Goal: Task Accomplishment & Management: Manage account settings

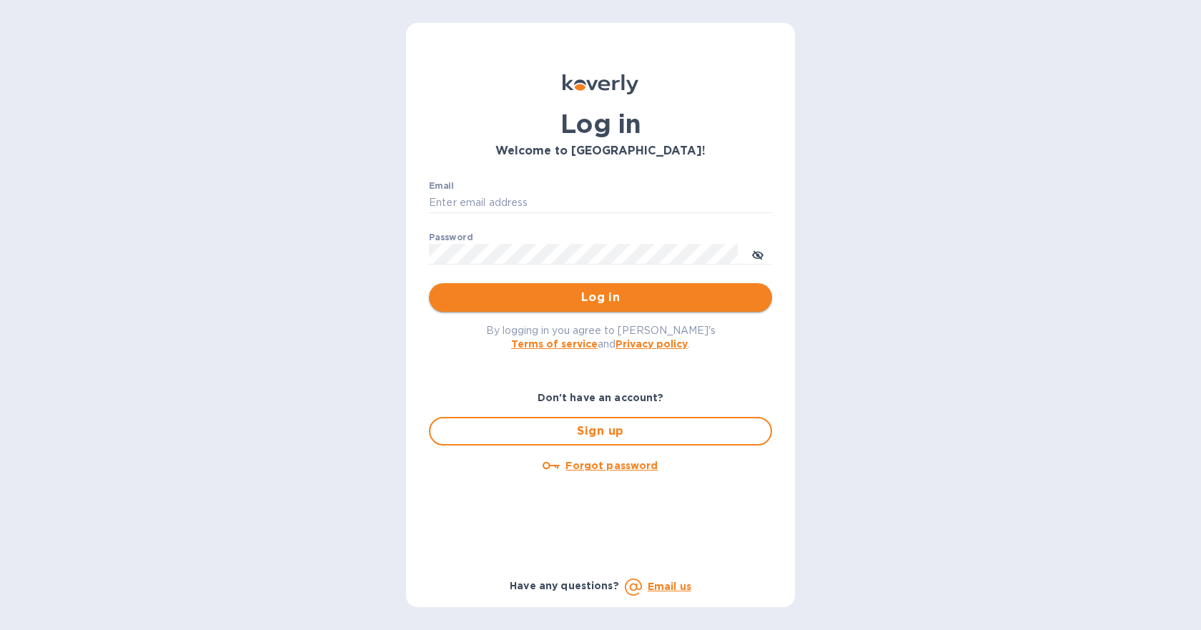
type input "[PERSON_NAME][EMAIL_ADDRESS][DOMAIN_NAME]"
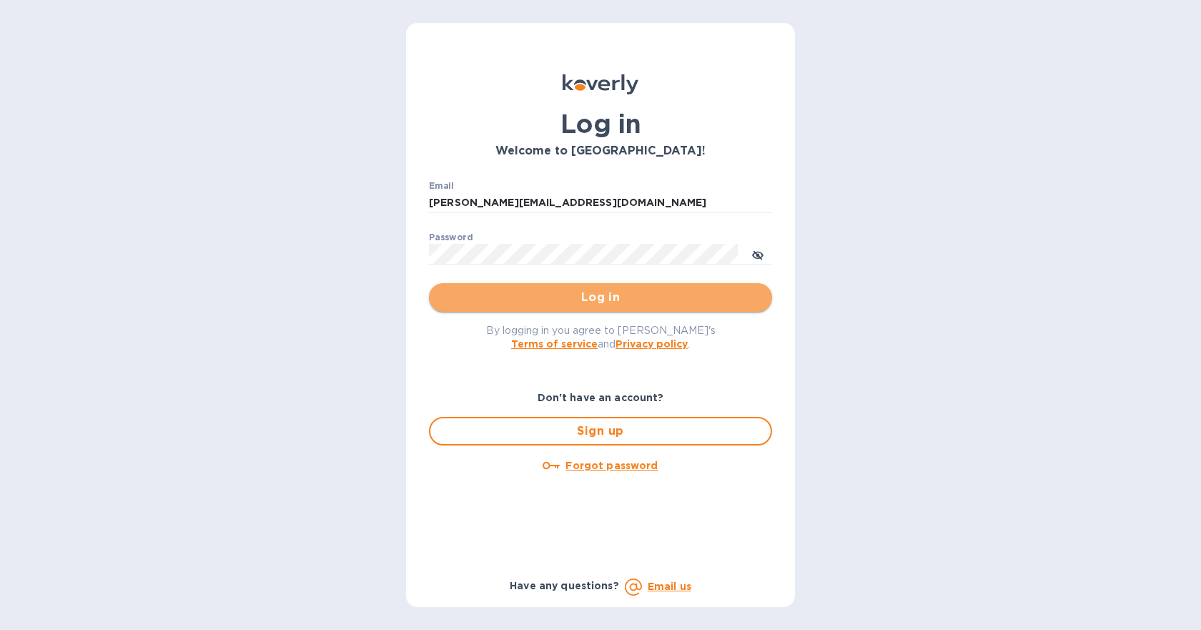
click at [584, 300] on span "Log in" at bounding box center [600, 297] width 320 height 17
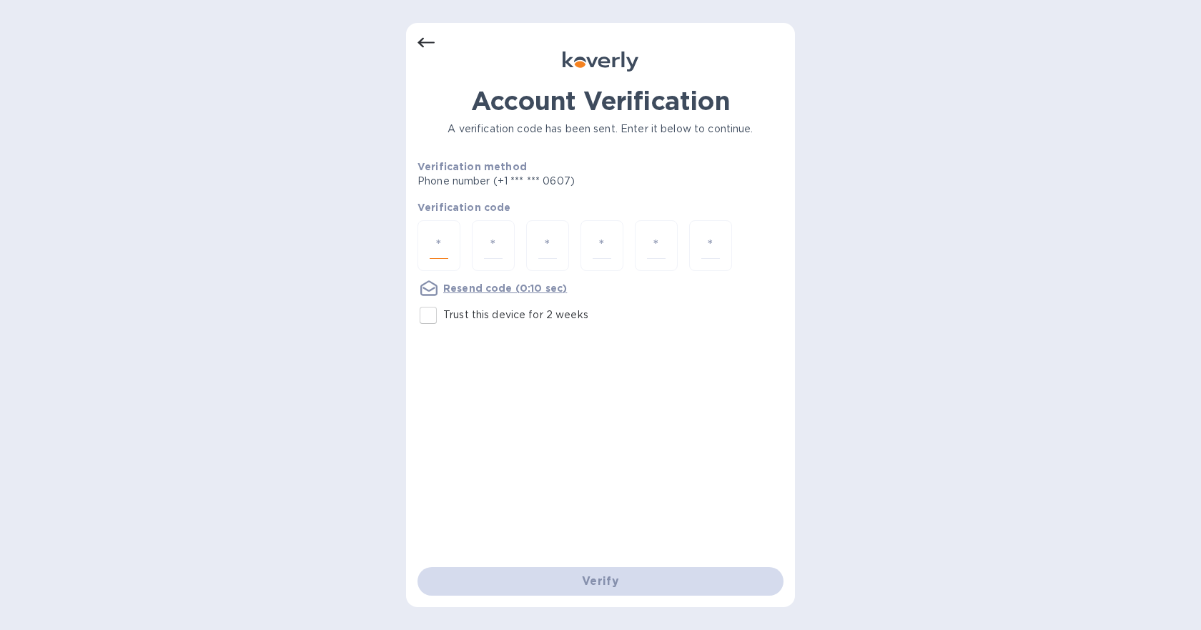
click at [437, 254] on input "number" at bounding box center [439, 245] width 19 height 26
type input "3"
type input "7"
type input "0"
type input "4"
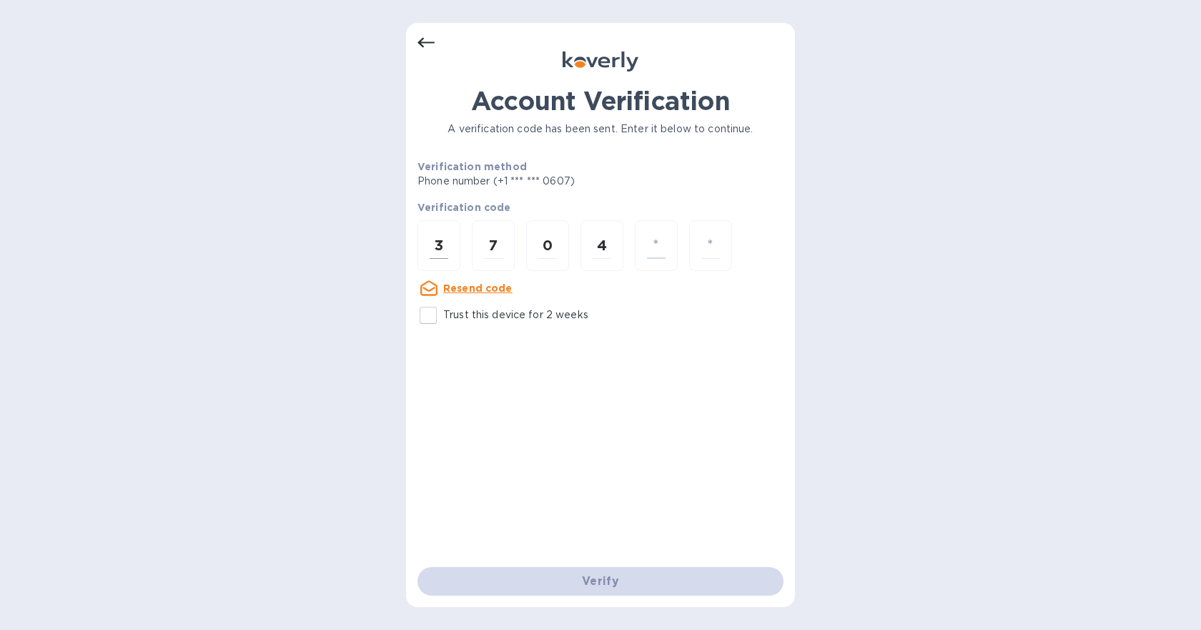
type input "0"
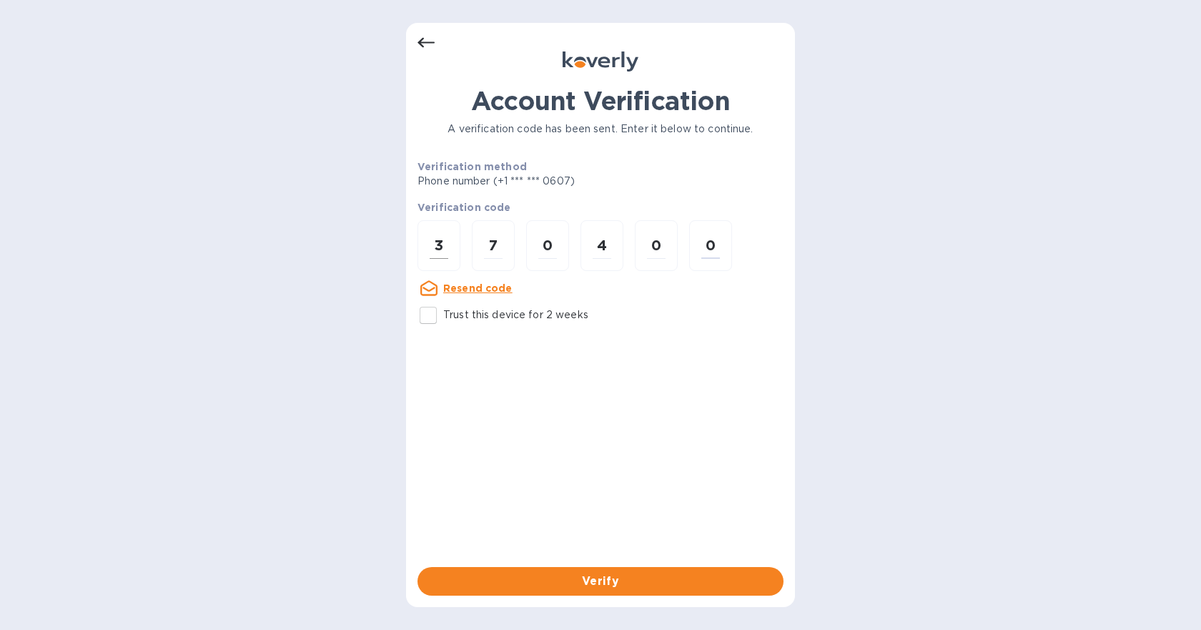
type input "0"
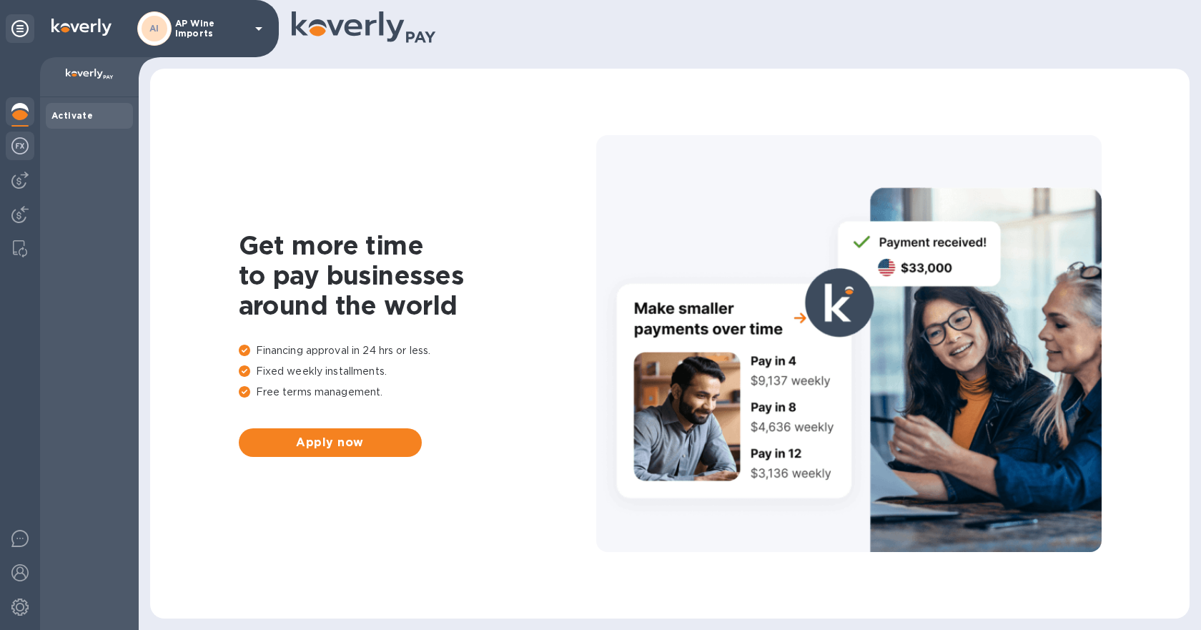
click at [19, 142] on img at bounding box center [19, 145] width 17 height 17
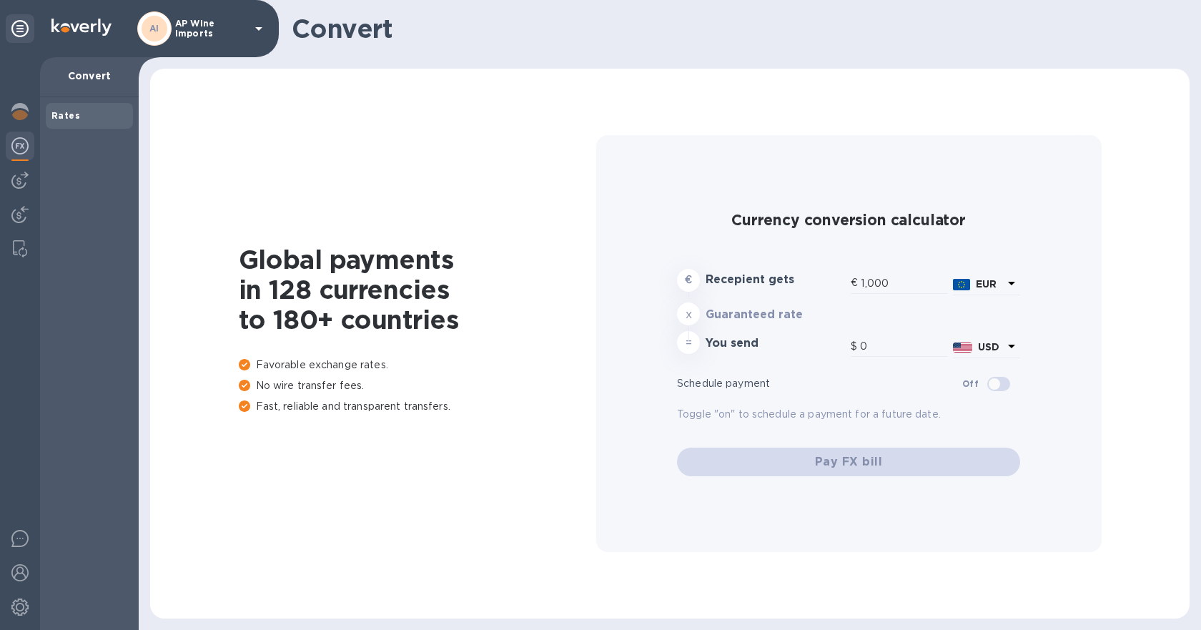
type input "1,181.9"
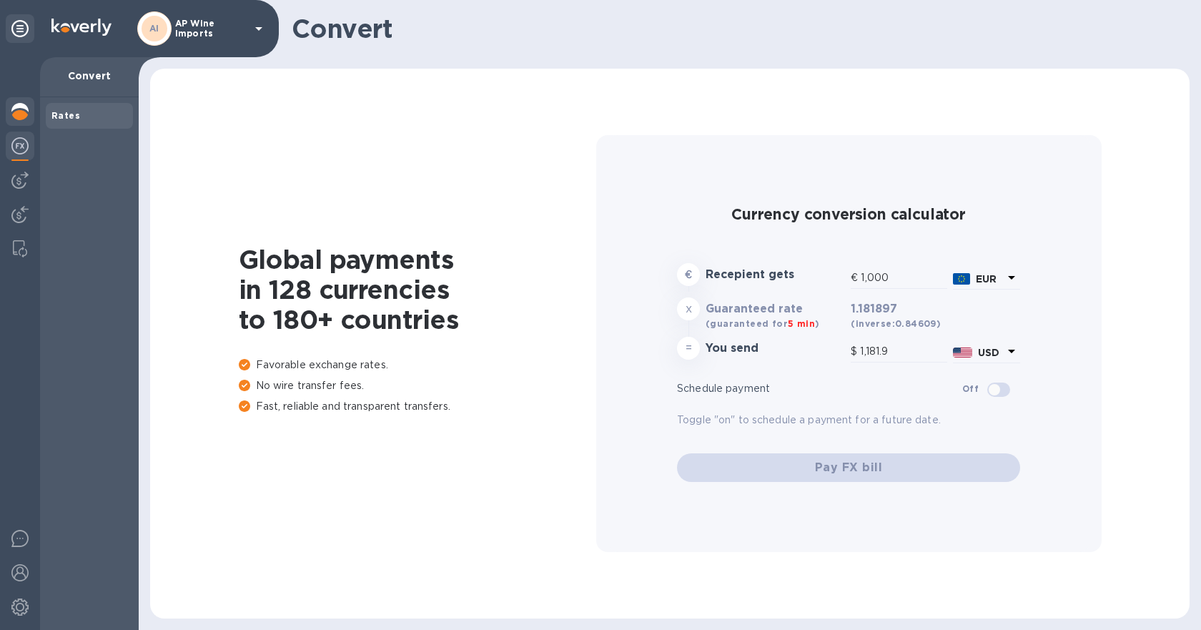
click at [18, 117] on img at bounding box center [19, 111] width 17 height 17
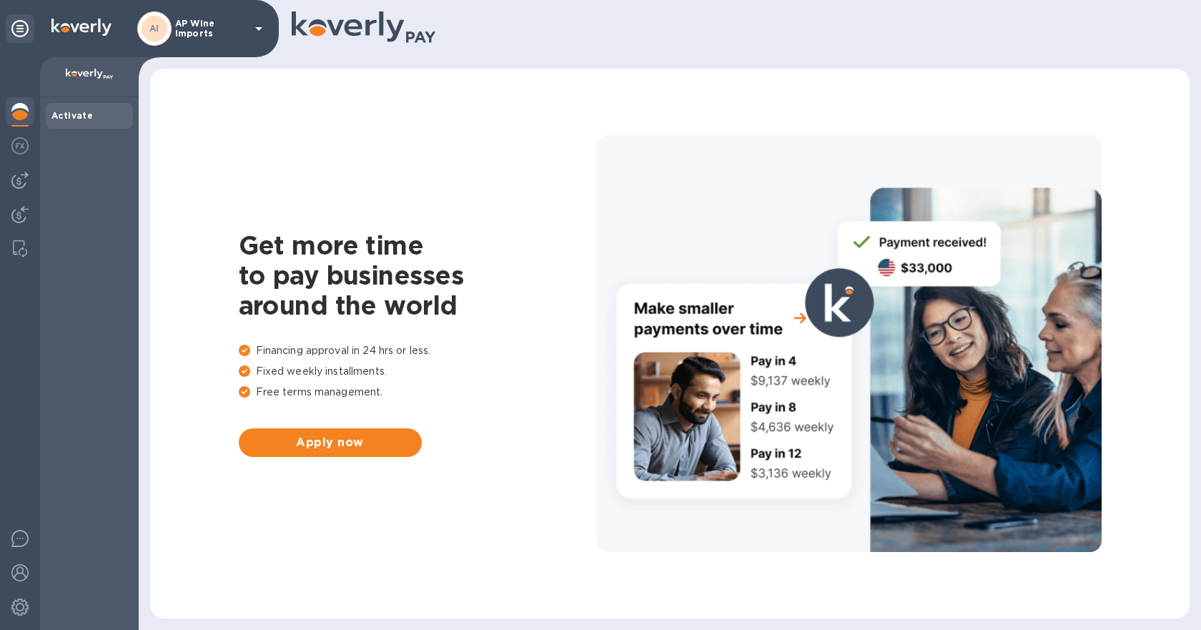
click at [188, 19] on p "AP Wine Imports" at bounding box center [210, 29] width 71 height 20
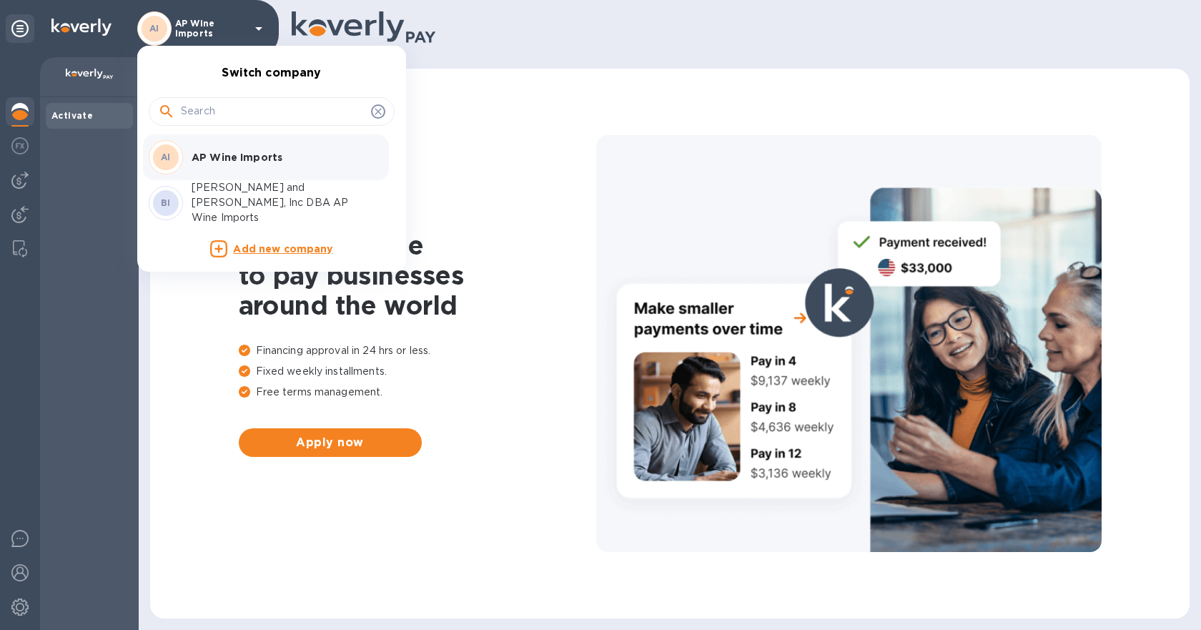
click at [257, 192] on p "Brunet and Friedberg, Inc DBA AP Wine Imports" at bounding box center [282, 202] width 180 height 45
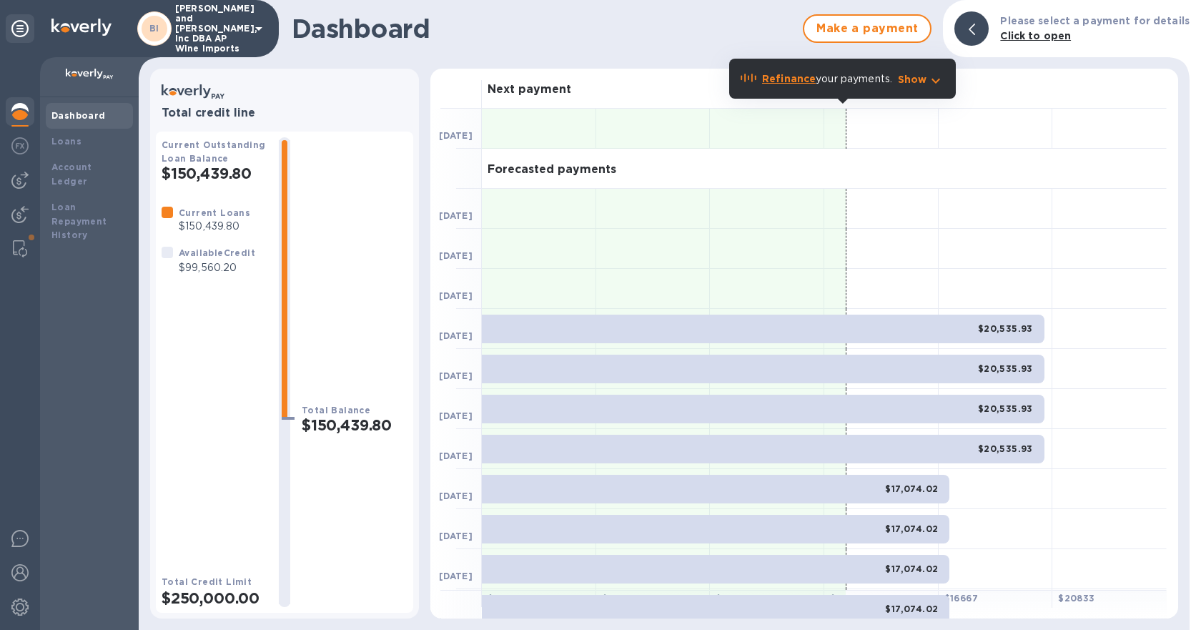
scroll to position [39, 0]
